Goal: Information Seeking & Learning: Compare options

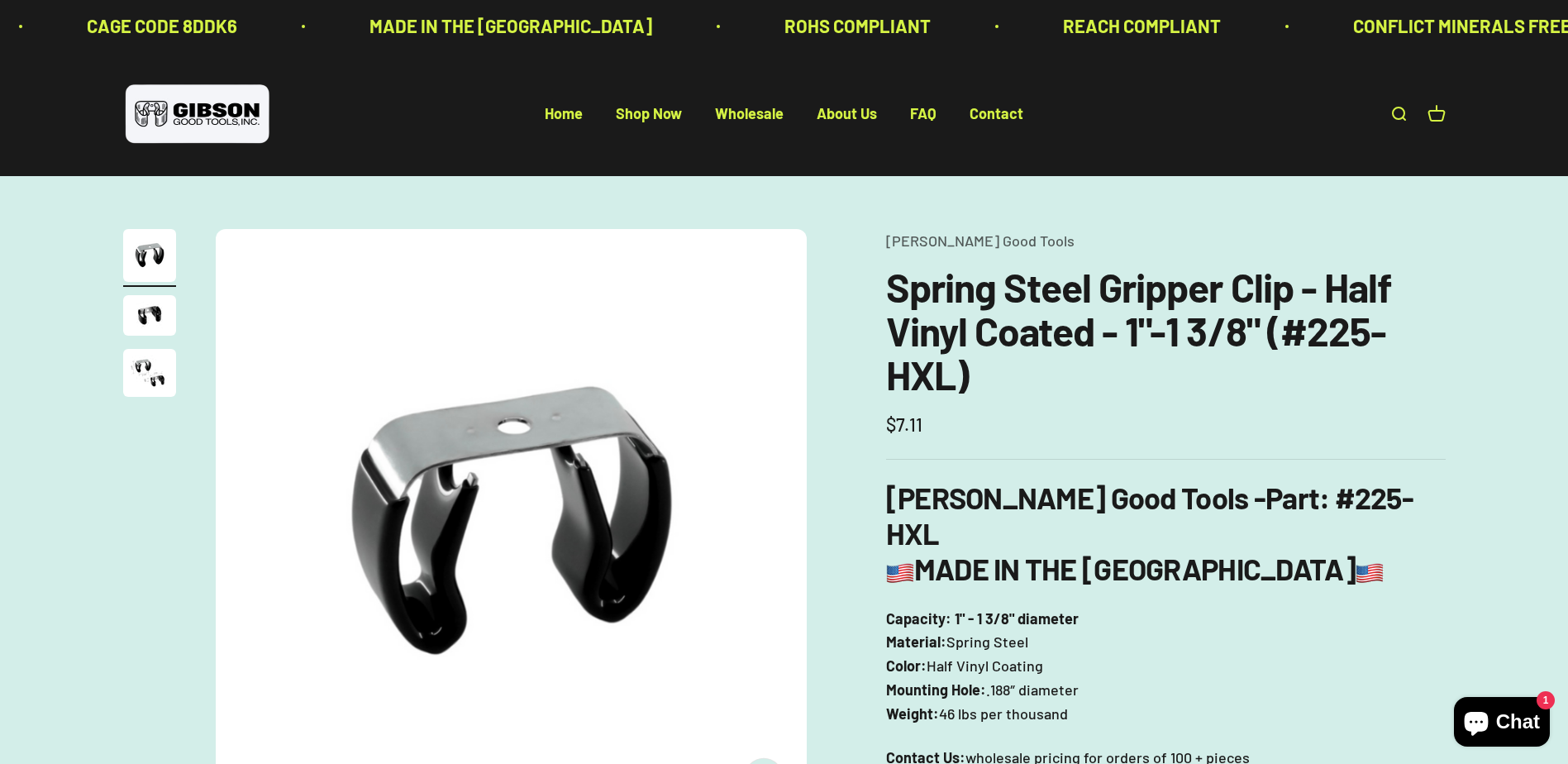
scroll to position [248, 0]
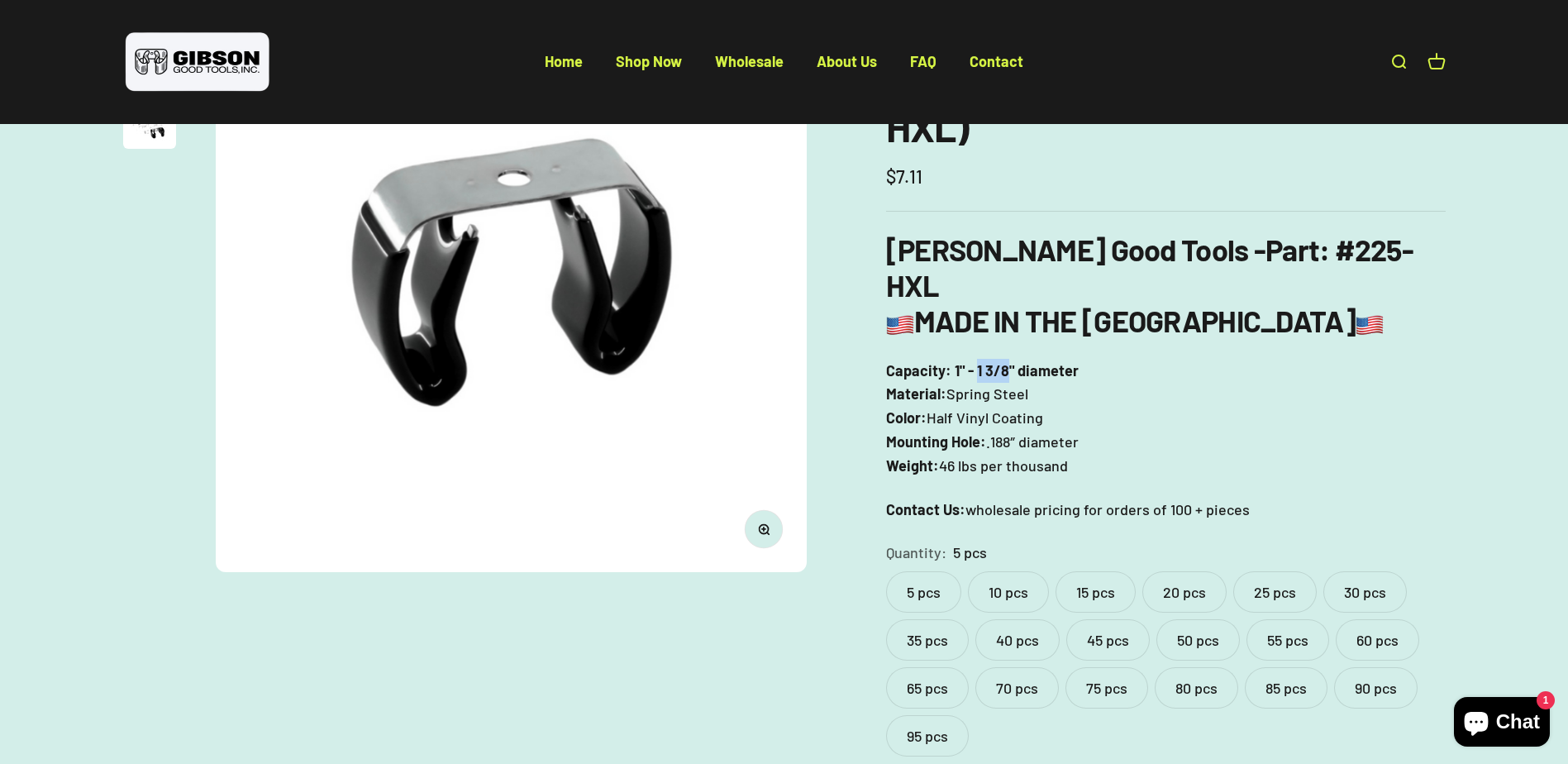
drag, startPoint x: 974, startPoint y: 334, endPoint x: 1003, endPoint y: 335, distance: 29.0
click at [1003, 361] on b "Capacity: 1" - 1 3/8" diameter" at bounding box center [981, 370] width 192 height 18
copy b "1 3/8"
click at [777, 617] on div "Zoom Go to item 1 Go to item 2 Go to item 3 Gibson Good Tools Spring Steel Grip…" at bounding box center [784, 420] width 1322 height 877
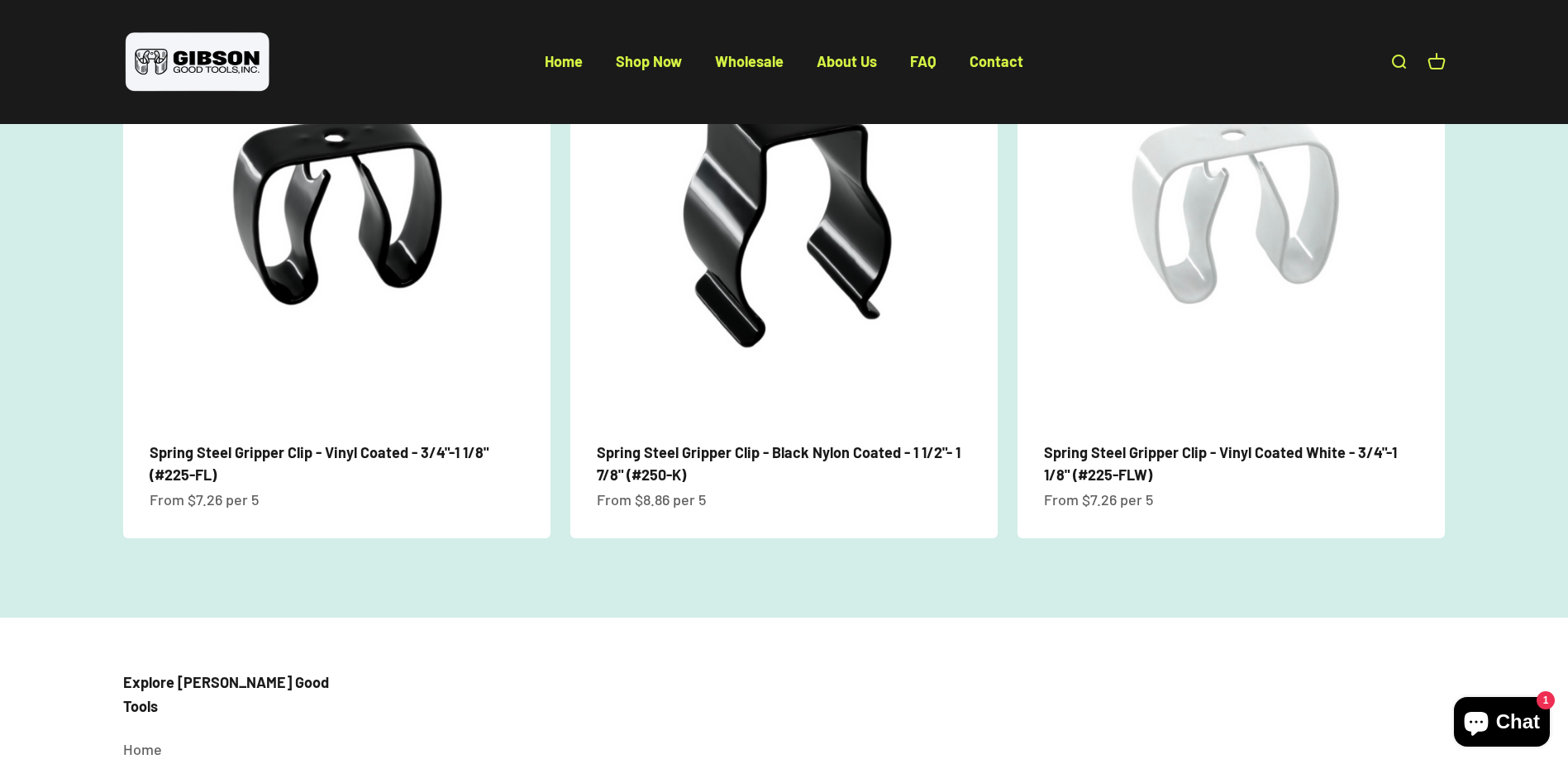
scroll to position [1680, 0]
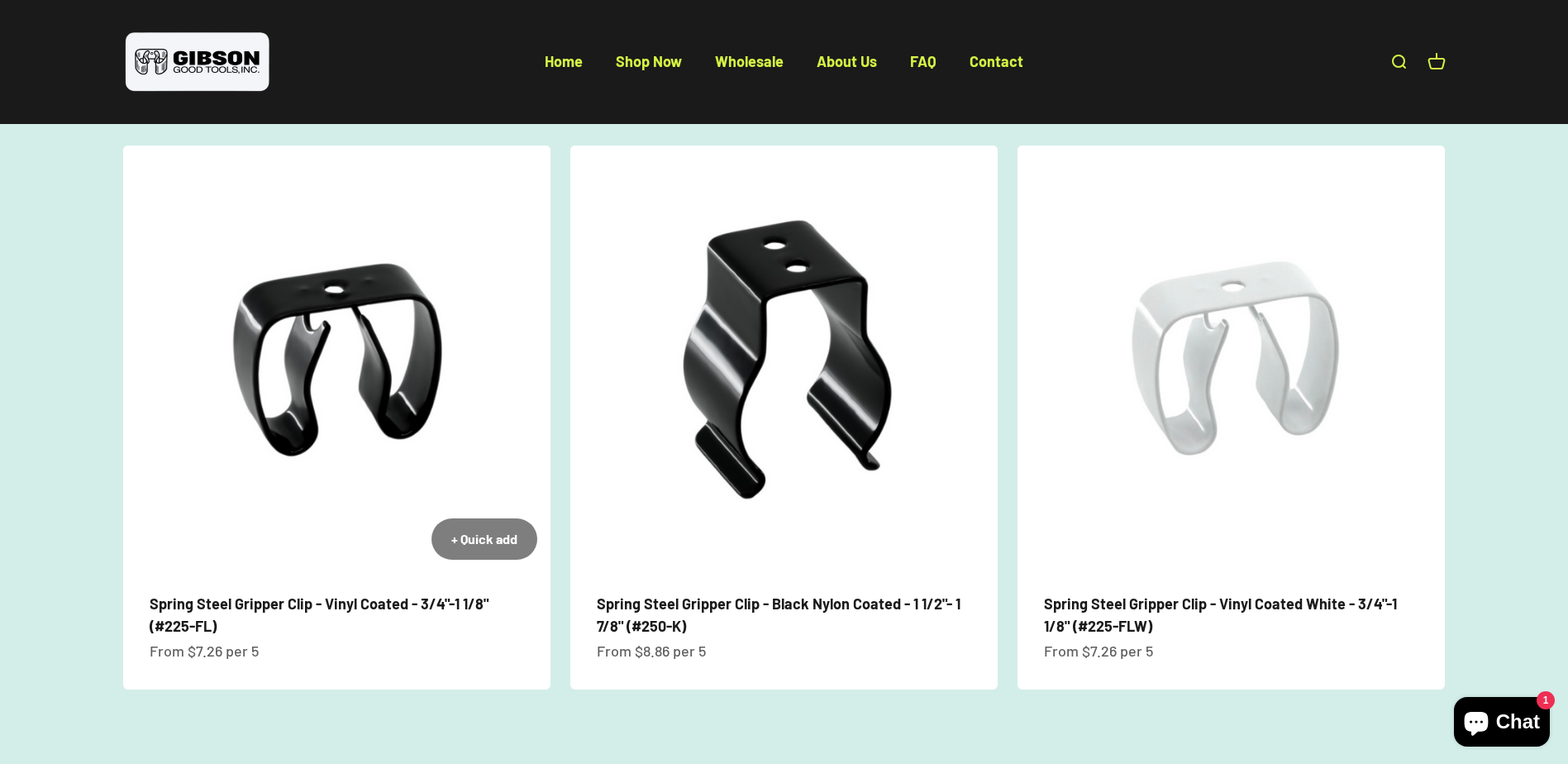
click at [249, 595] on link "Spring Steel Gripper Clip - Vinyl Coated - 3/4"-1 1/8" (#225-FL)" at bounding box center [319, 614] width 339 height 40
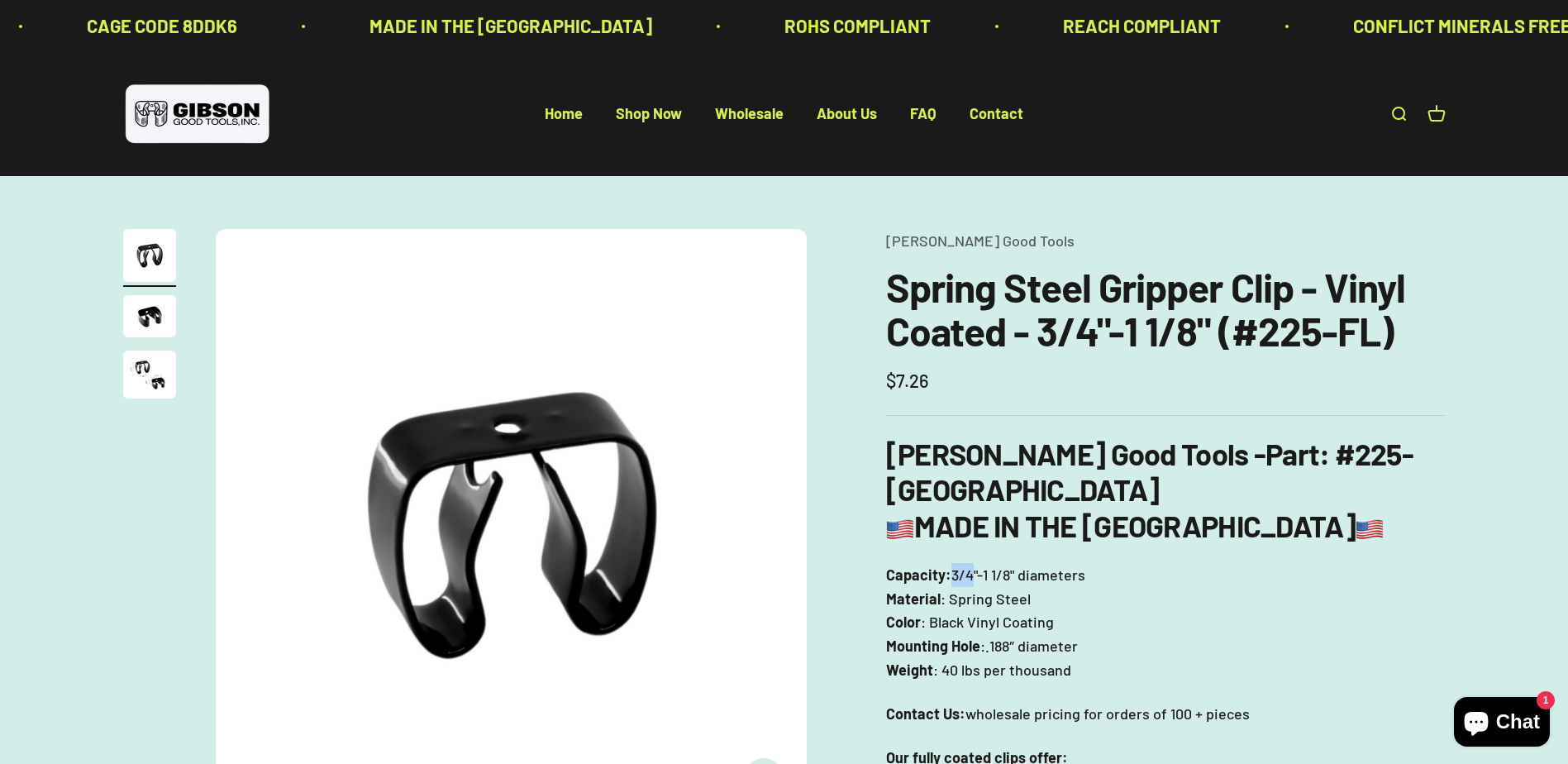
drag, startPoint x: 952, startPoint y: 539, endPoint x: 972, endPoint y: 541, distance: 20.1
click at [972, 563] on p "Capacity: 3/4"-1 1/8" diameters Material : Spring Steel Color : Black Vinyl Coa…" at bounding box center [1165, 622] width 559 height 119
copy p "3/4"
click at [1358, 504] on h3 "Gibson Good Tools - Part : #225-FL MADE IN THE USA" at bounding box center [1165, 490] width 559 height 108
drag, startPoint x: 983, startPoint y: 542, endPoint x: 1012, endPoint y: 536, distance: 29.6
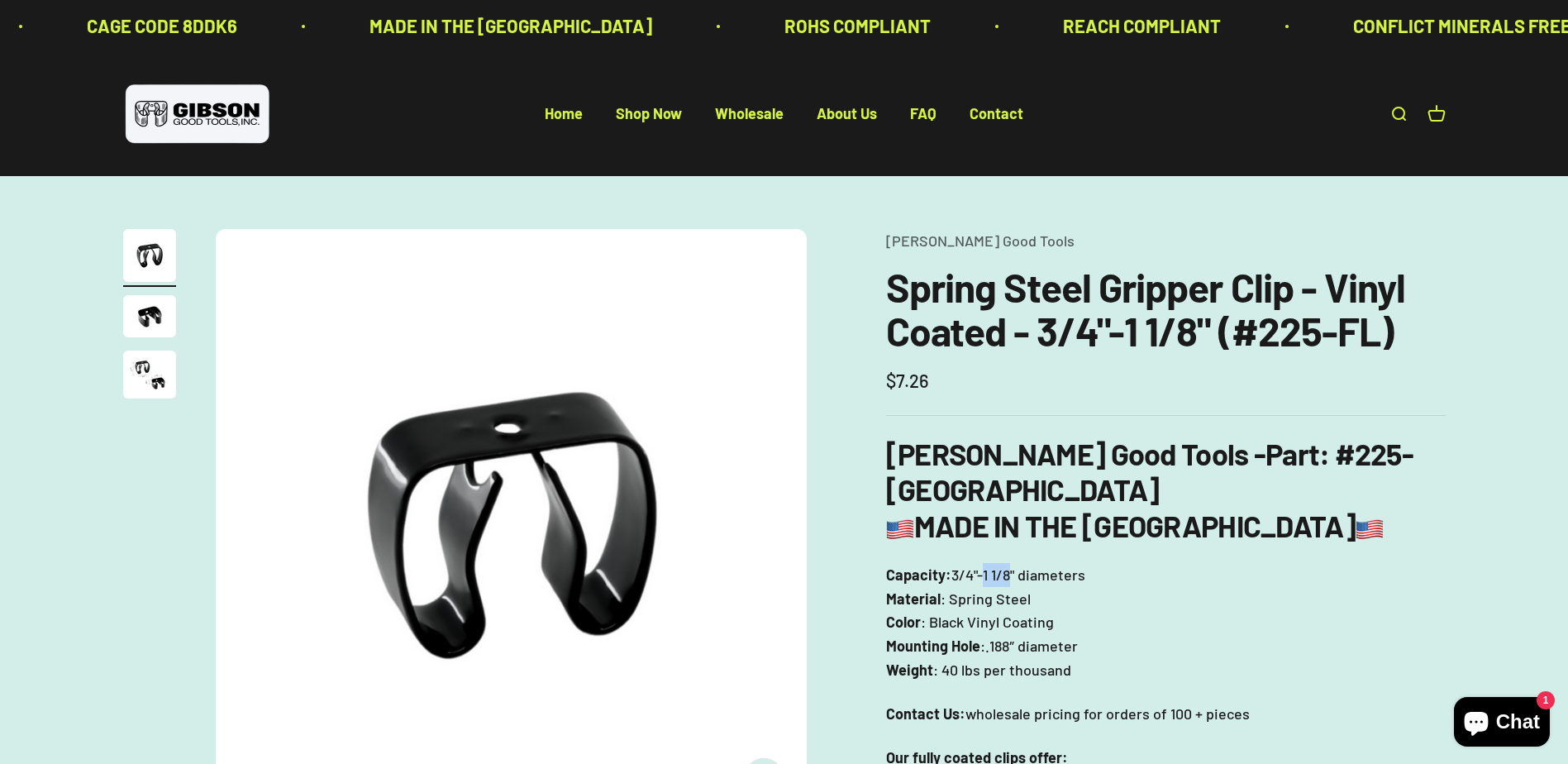
click at [1012, 563] on p "Capacity: 3/4"-1 1/8" diameters Material : Spring Steel Color : Black Vinyl Coa…" at bounding box center [1165, 622] width 559 height 119
copy p "1 1/8"
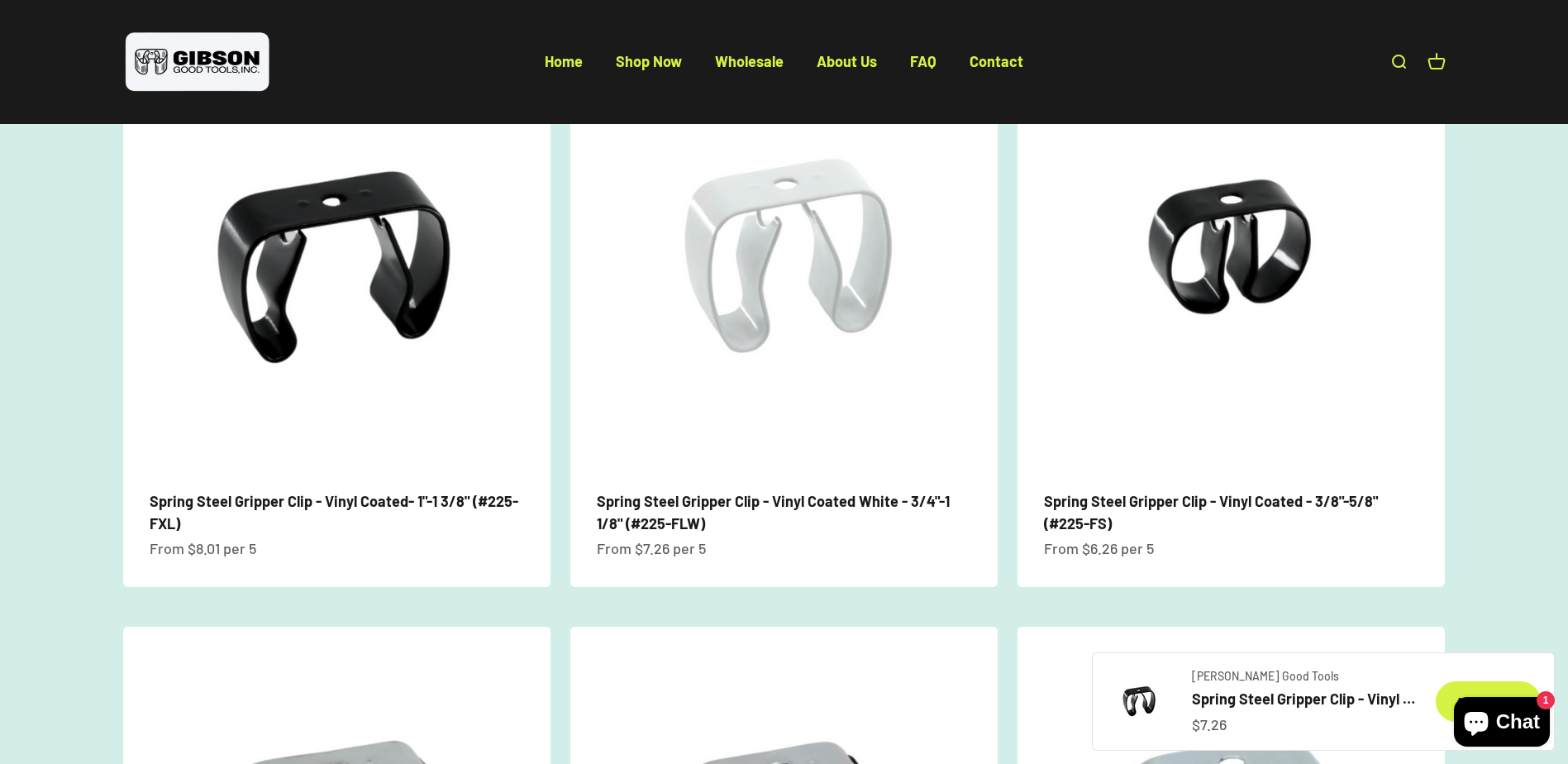
scroll to position [1269, 0]
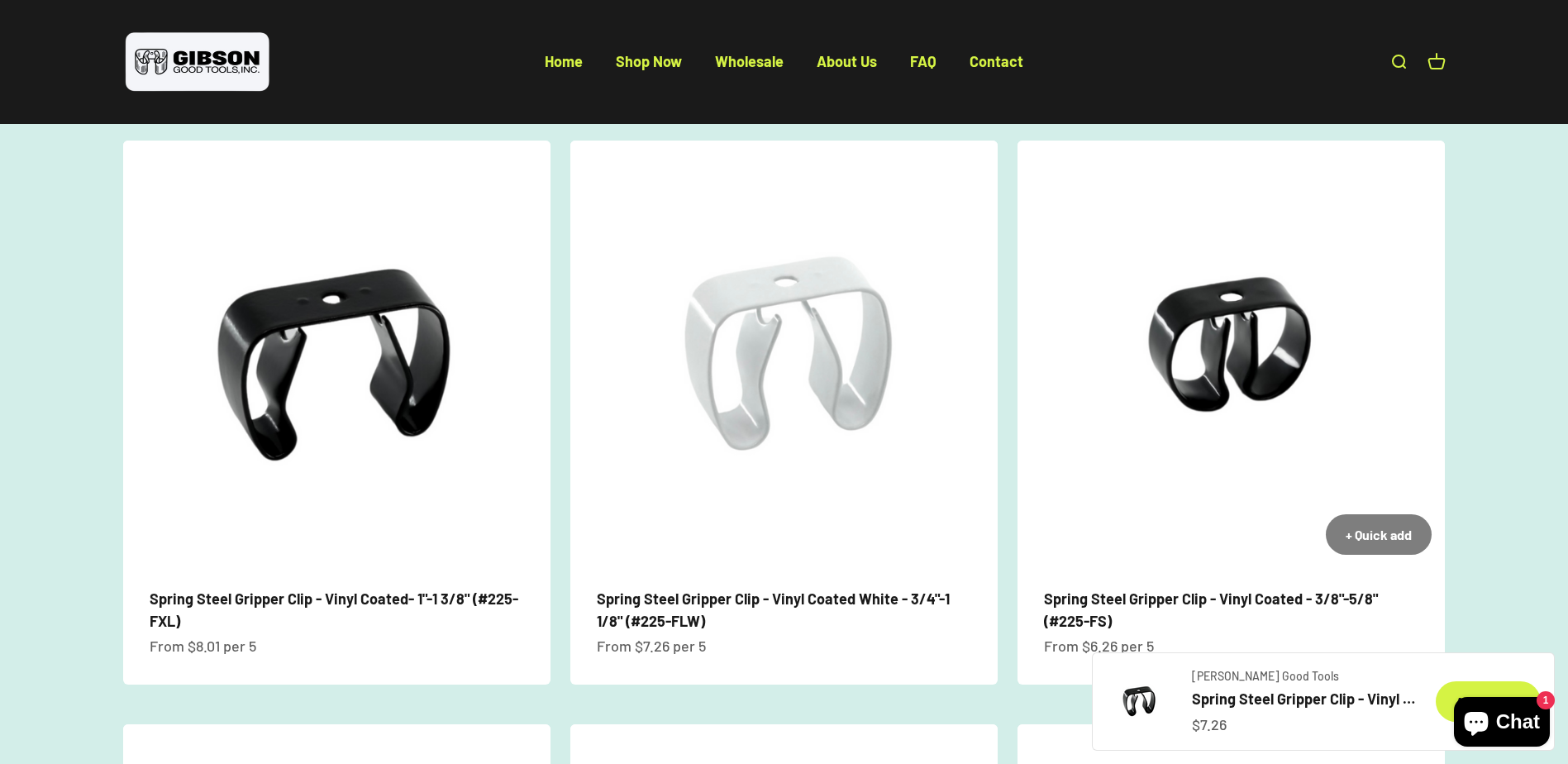
click at [1136, 590] on link "Spring Steel Gripper Clip - Vinyl Coated - 3/8"-5/8" (#225-FS)" at bounding box center [1210, 609] width 334 height 40
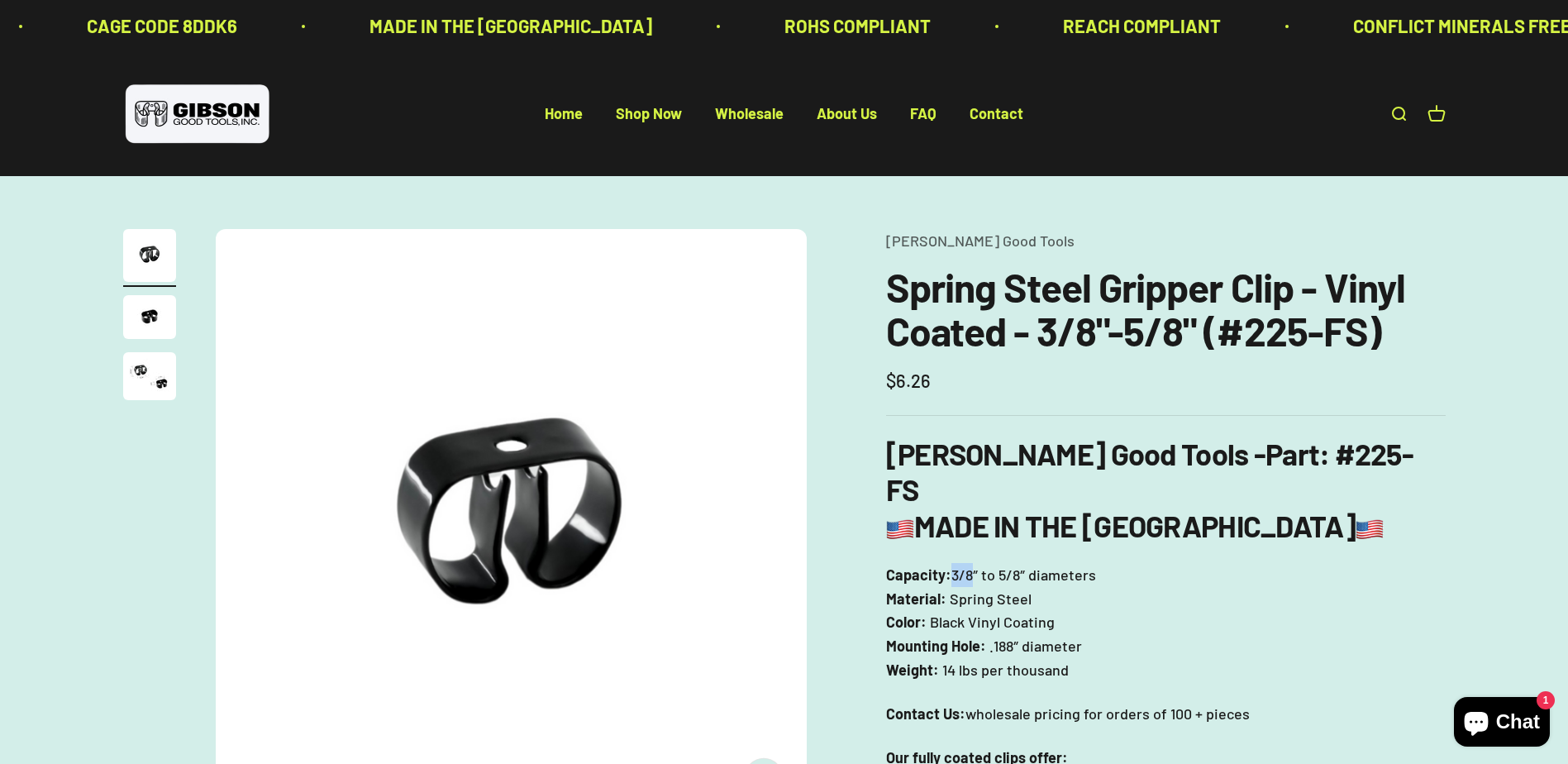
drag, startPoint x: 951, startPoint y: 539, endPoint x: 973, endPoint y: 542, distance: 22.2
click at [973, 563] on p "Capacity: 3/8″ to 5/8″ diameters Material: Spring Steel Color: Black Vinyl Coat…" at bounding box center [1165, 622] width 559 height 119
copy p "3/8"
drag, startPoint x: 999, startPoint y: 544, endPoint x: 1021, endPoint y: 543, distance: 22.0
click at [1021, 563] on p "Capacity: 3/8″ to 5/8″ diameters Material: Spring Steel Color: Black Vinyl Coat…" at bounding box center [1165, 622] width 559 height 119
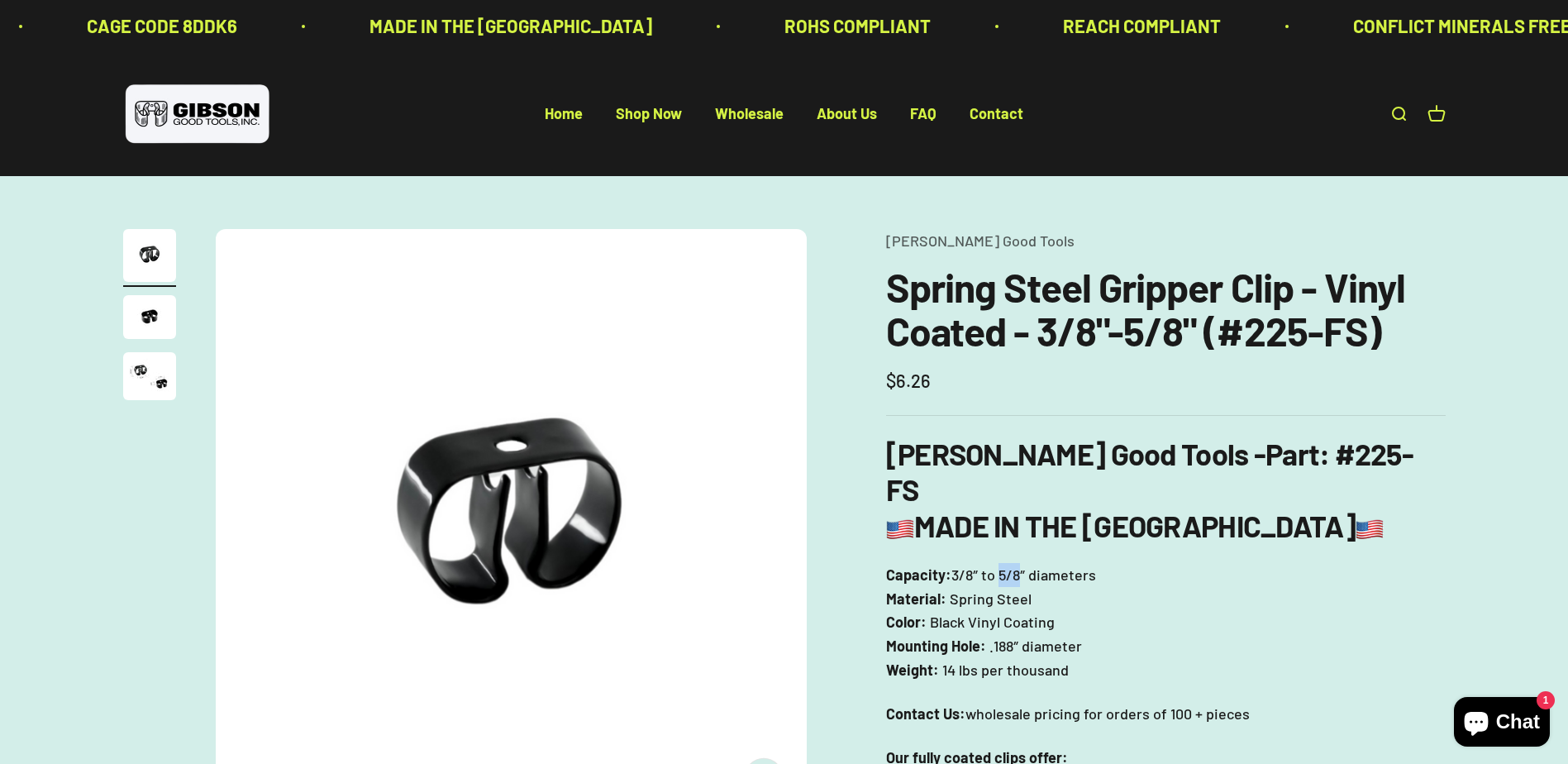
copy p "5/8"
click at [636, 116] on link "Shop Now" at bounding box center [648, 114] width 66 height 18
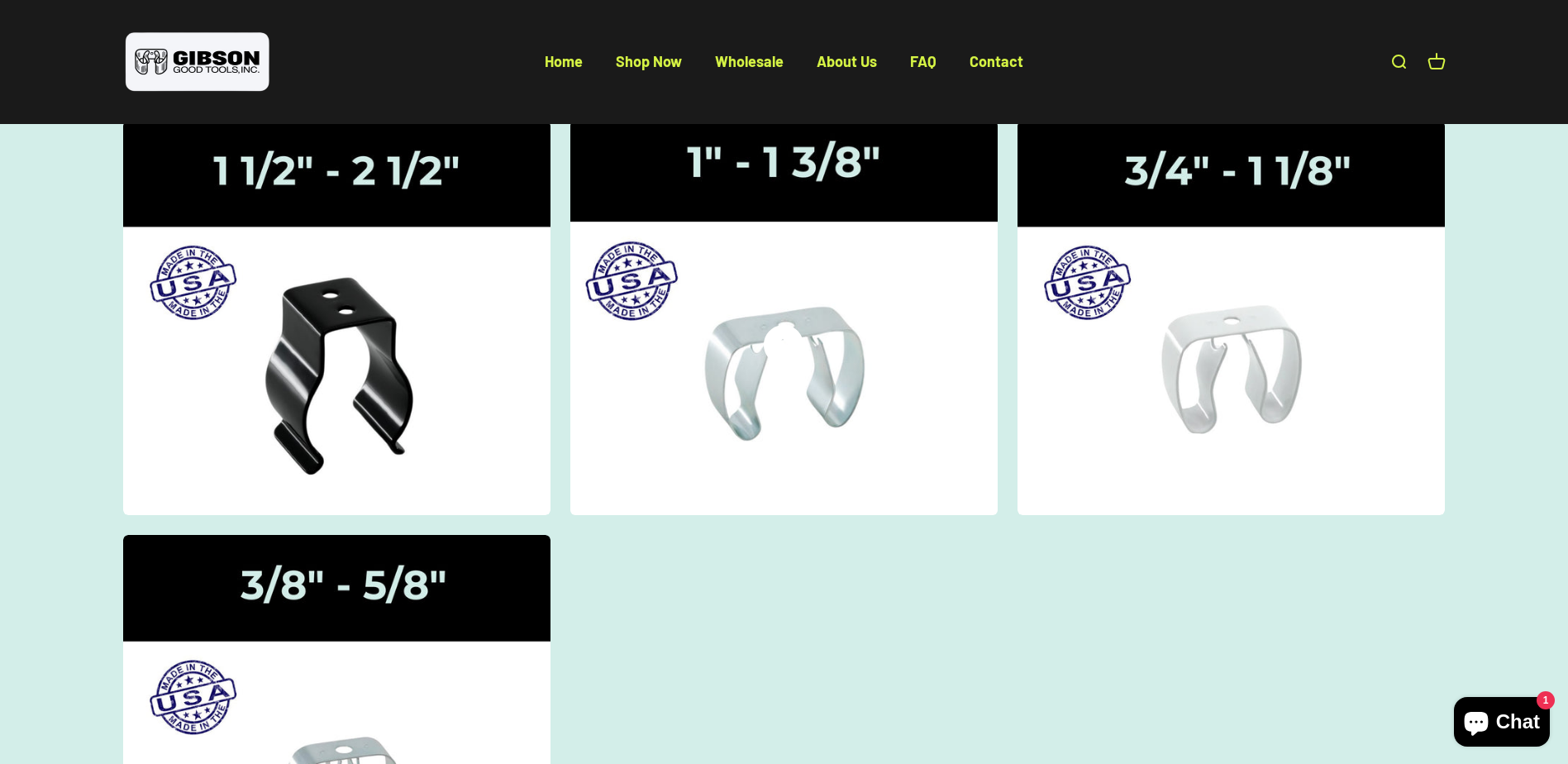
scroll to position [83, 0]
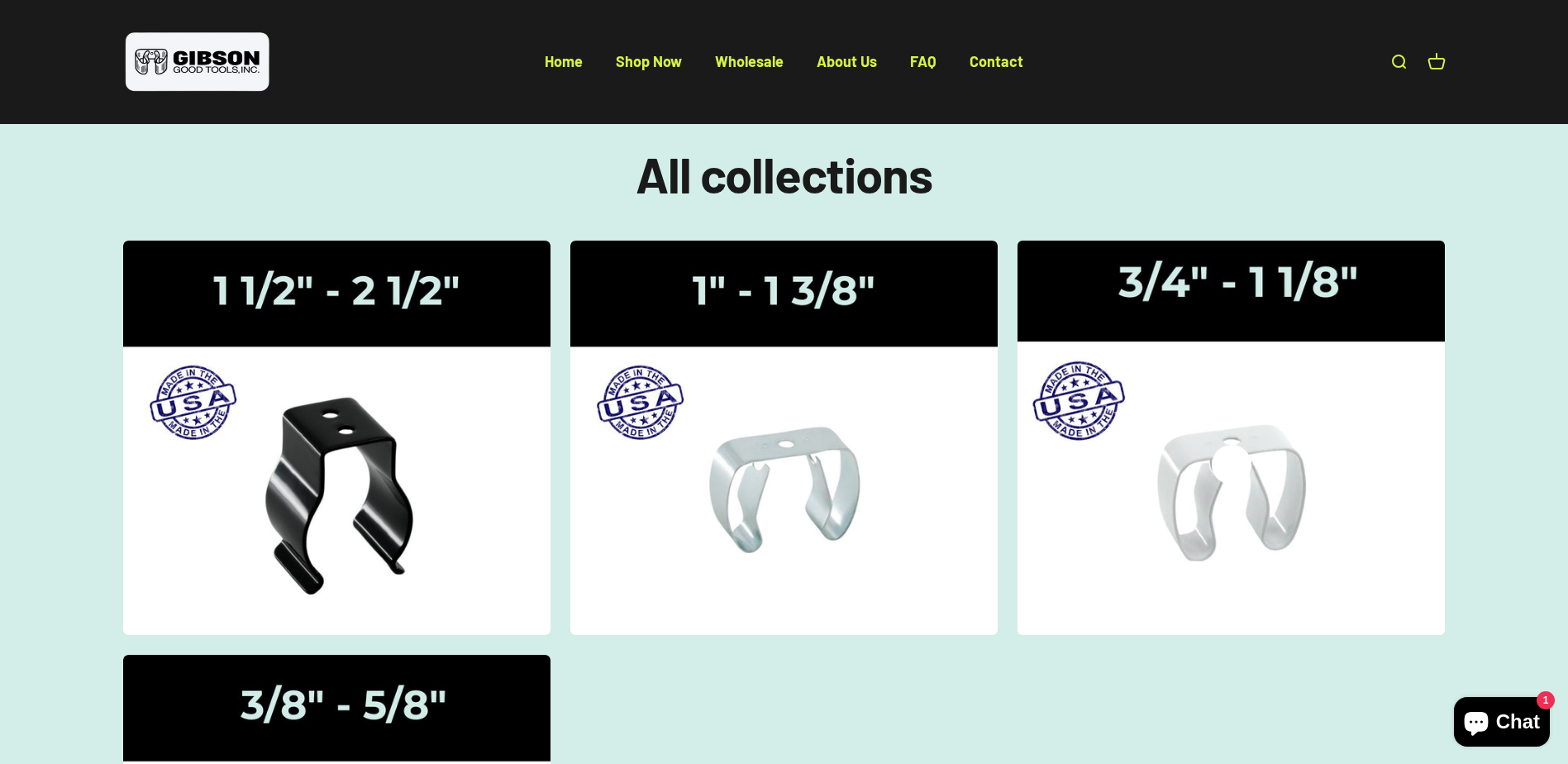
click at [1161, 424] on img at bounding box center [1232, 438] width 453 height 419
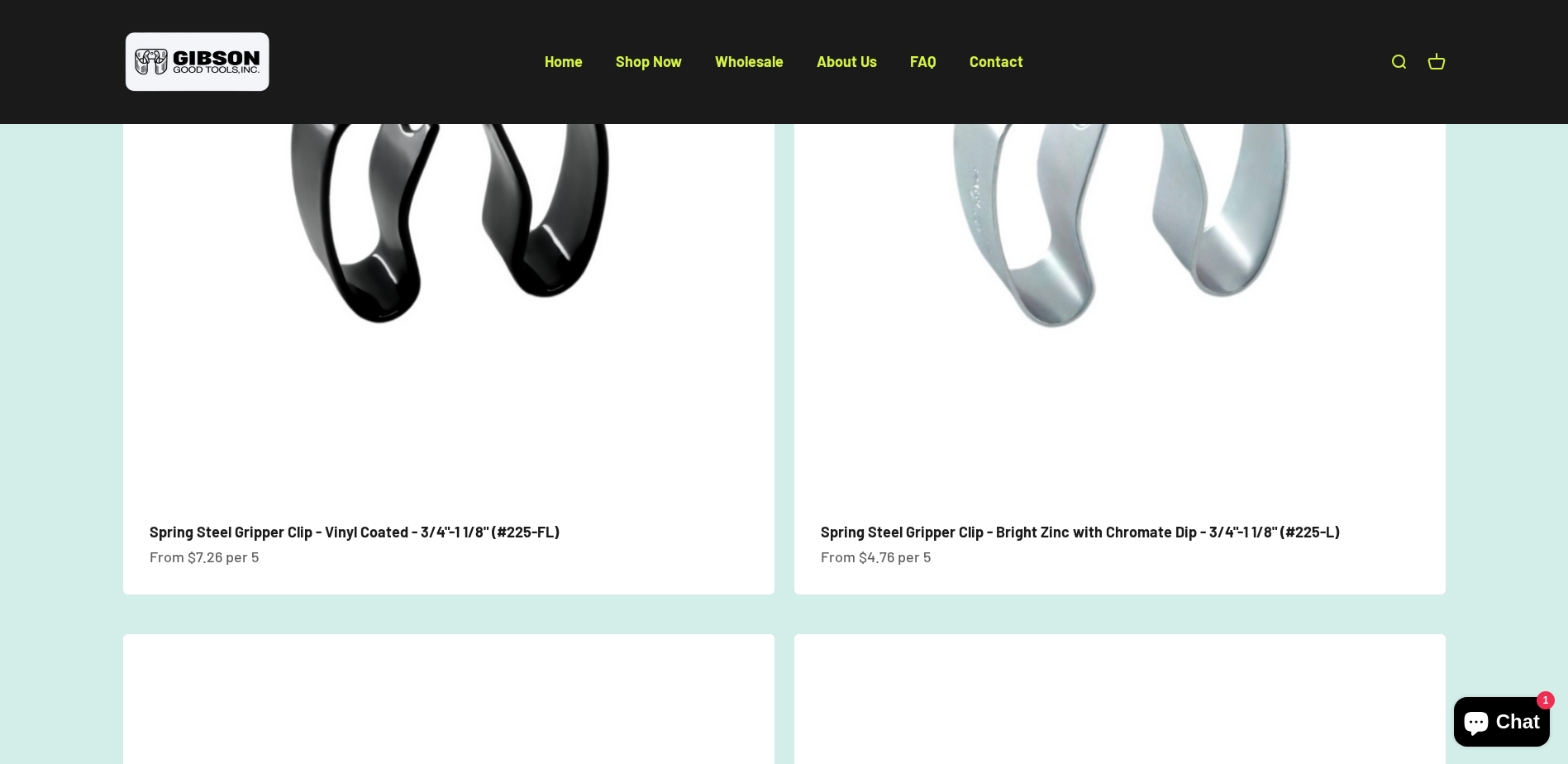
scroll to position [248, 0]
